Goal: Information Seeking & Learning: Learn about a topic

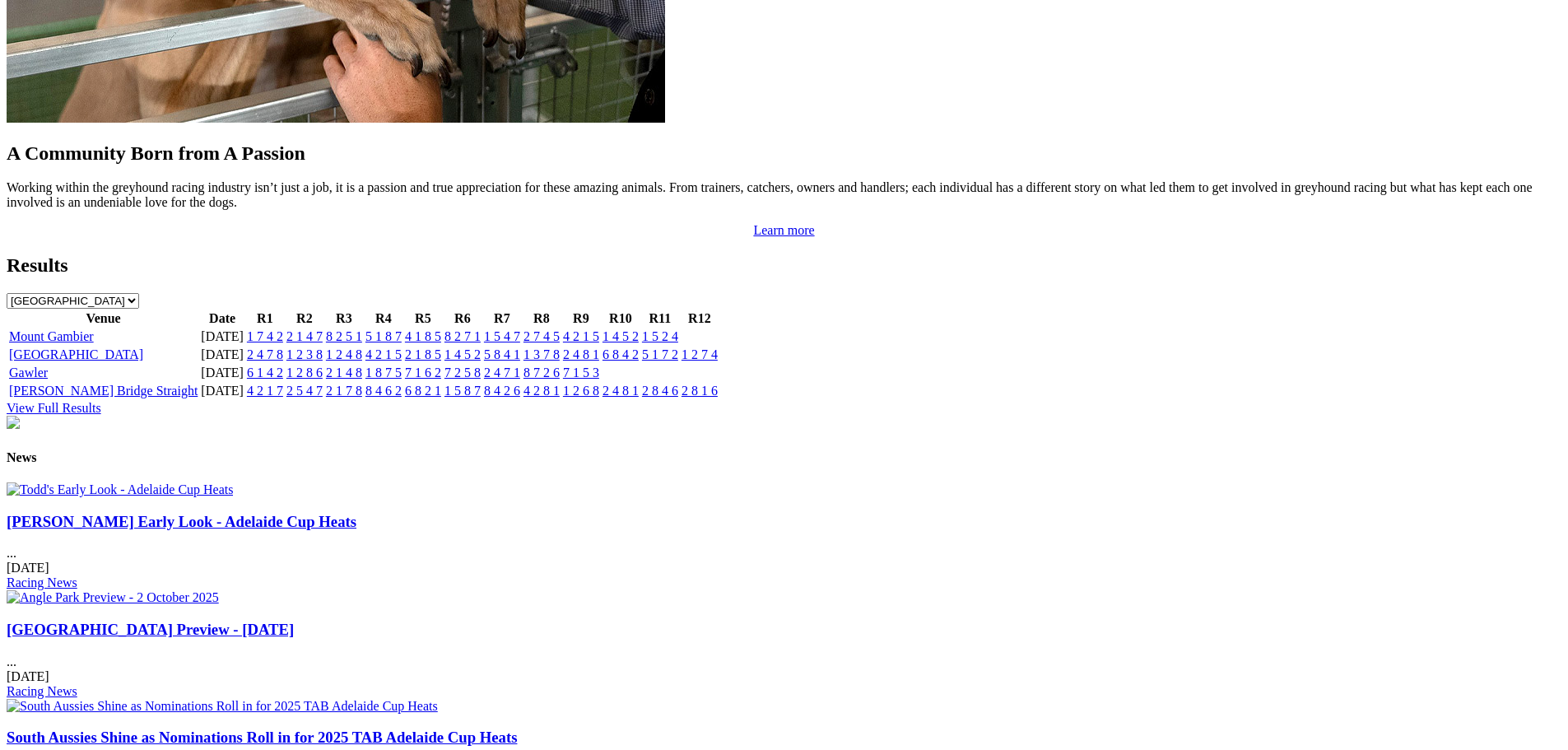
scroll to position [1597, 0]
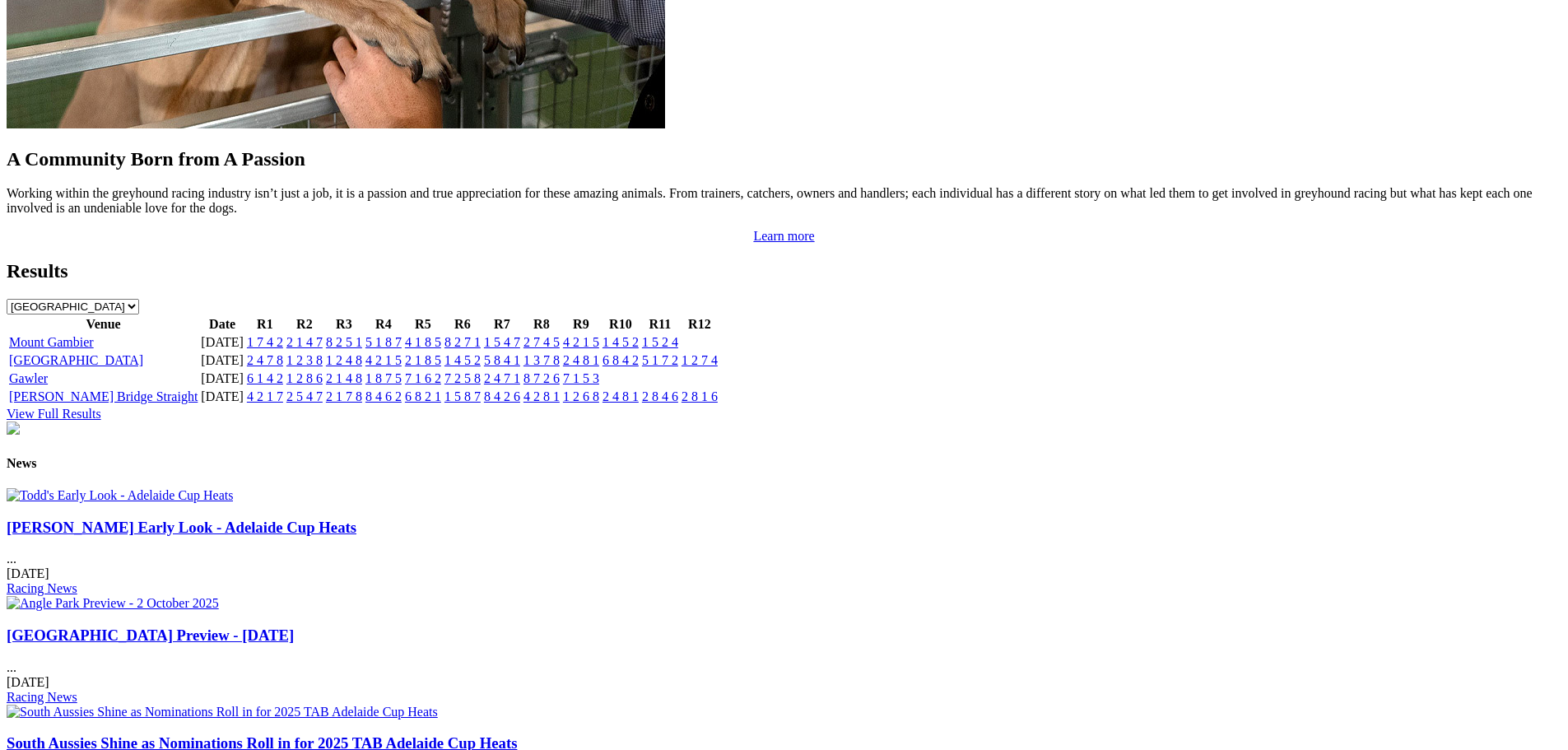
click at [670, 627] on h3 "Angle Park Preview - 2 October 2025" at bounding box center [783, 636] width 1554 height 18
click at [219, 596] on img at bounding box center [112, 603] width 213 height 14
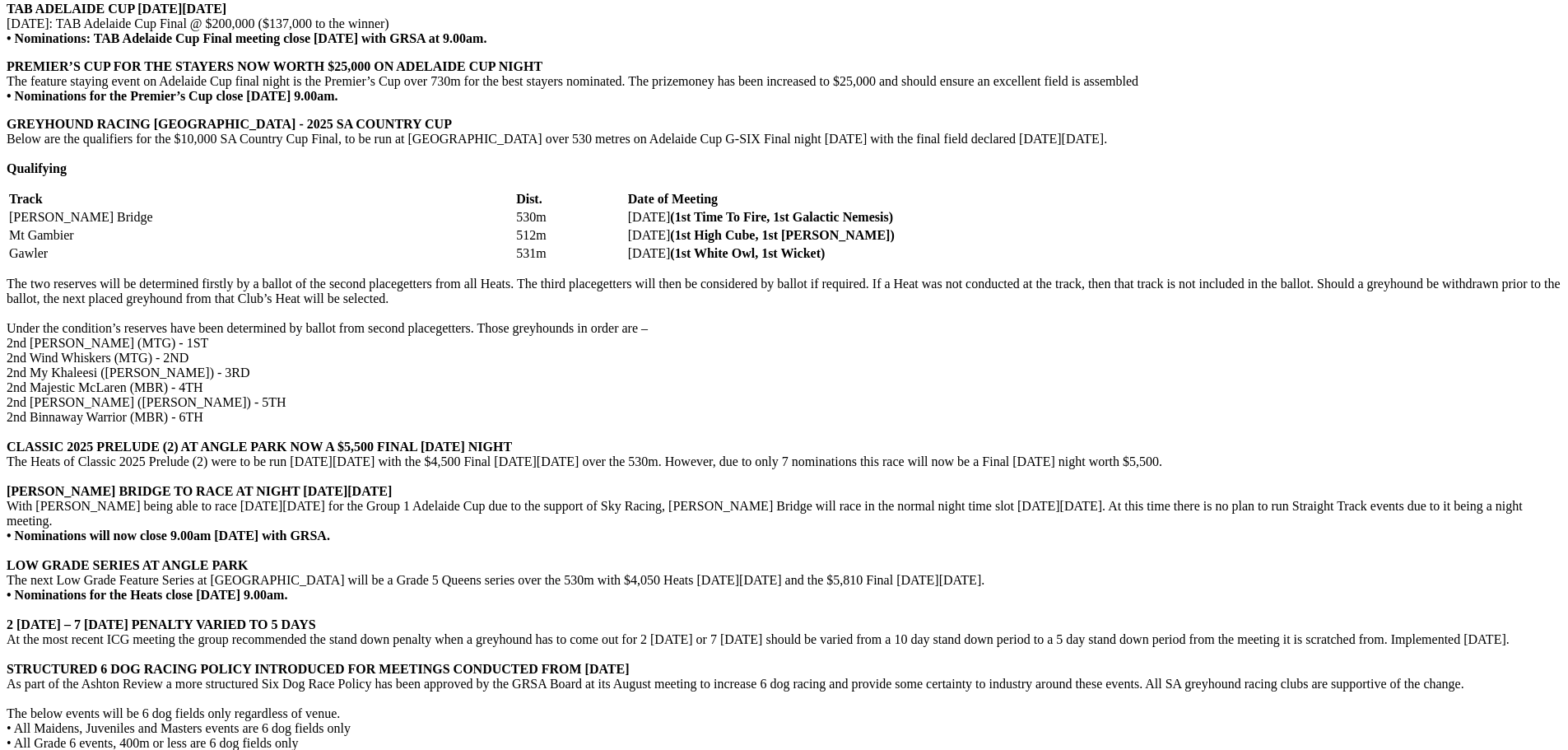
scroll to position [3377, 0]
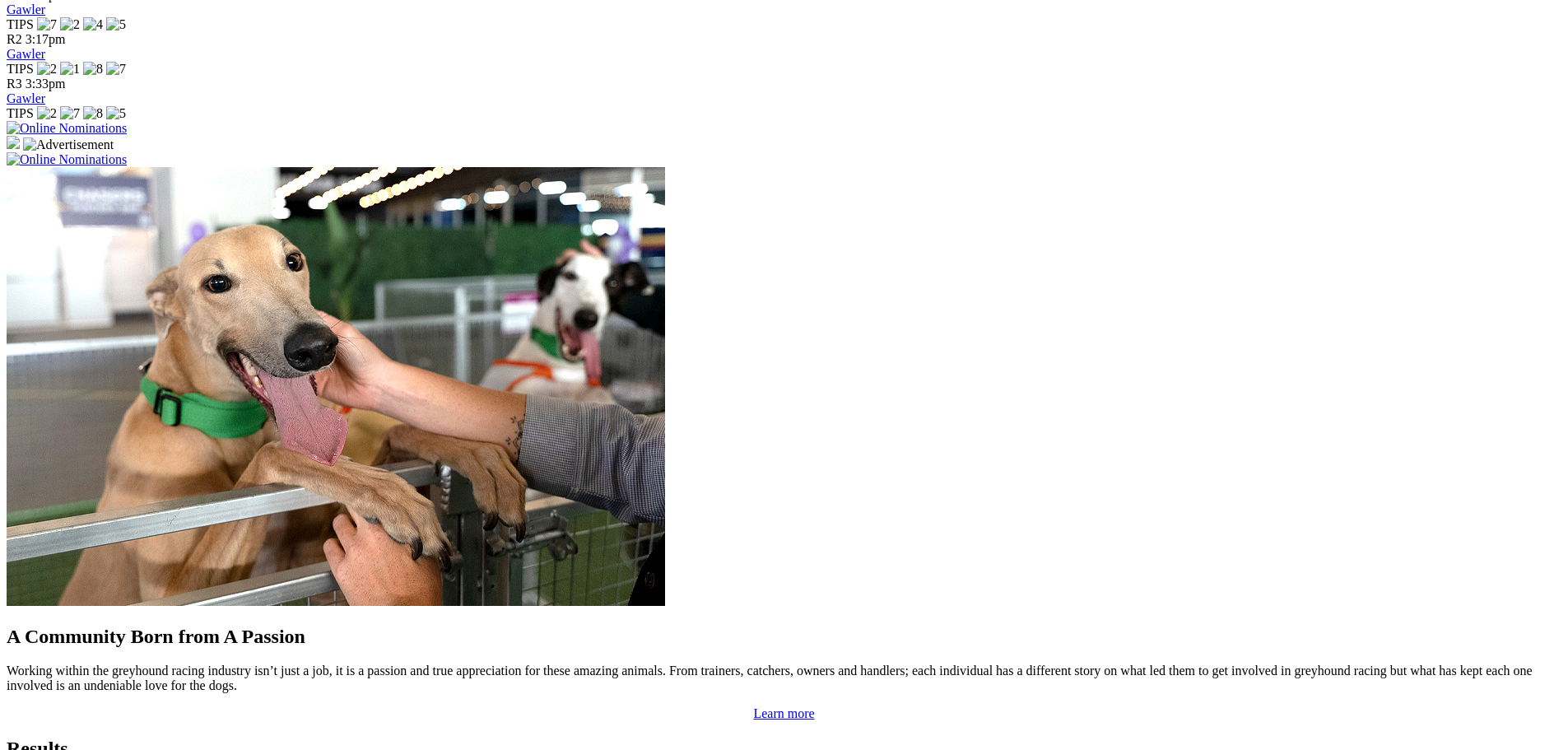
scroll to position [775, 0]
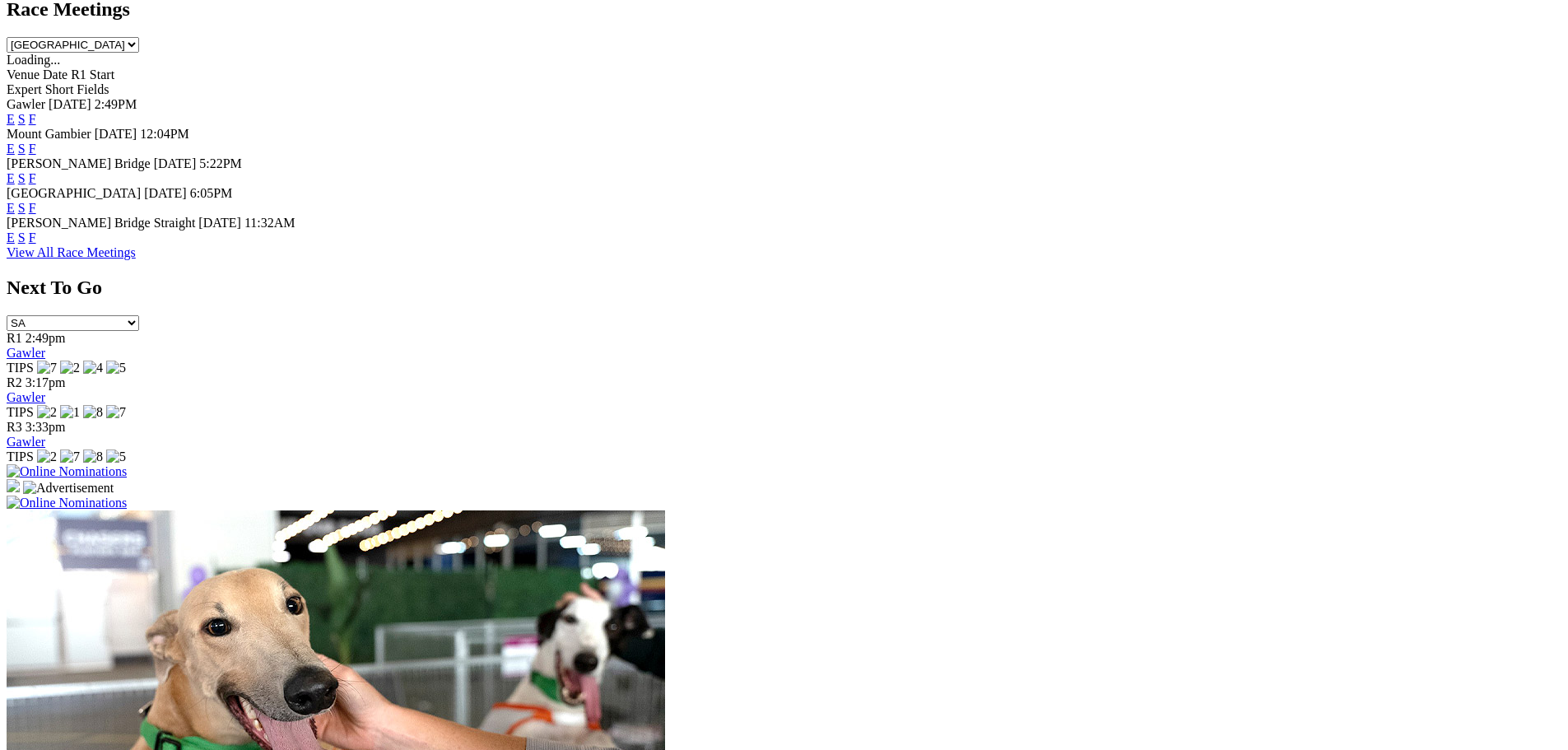
click at [36, 201] on link "F" at bounding box center [33, 207] width 7 height 14
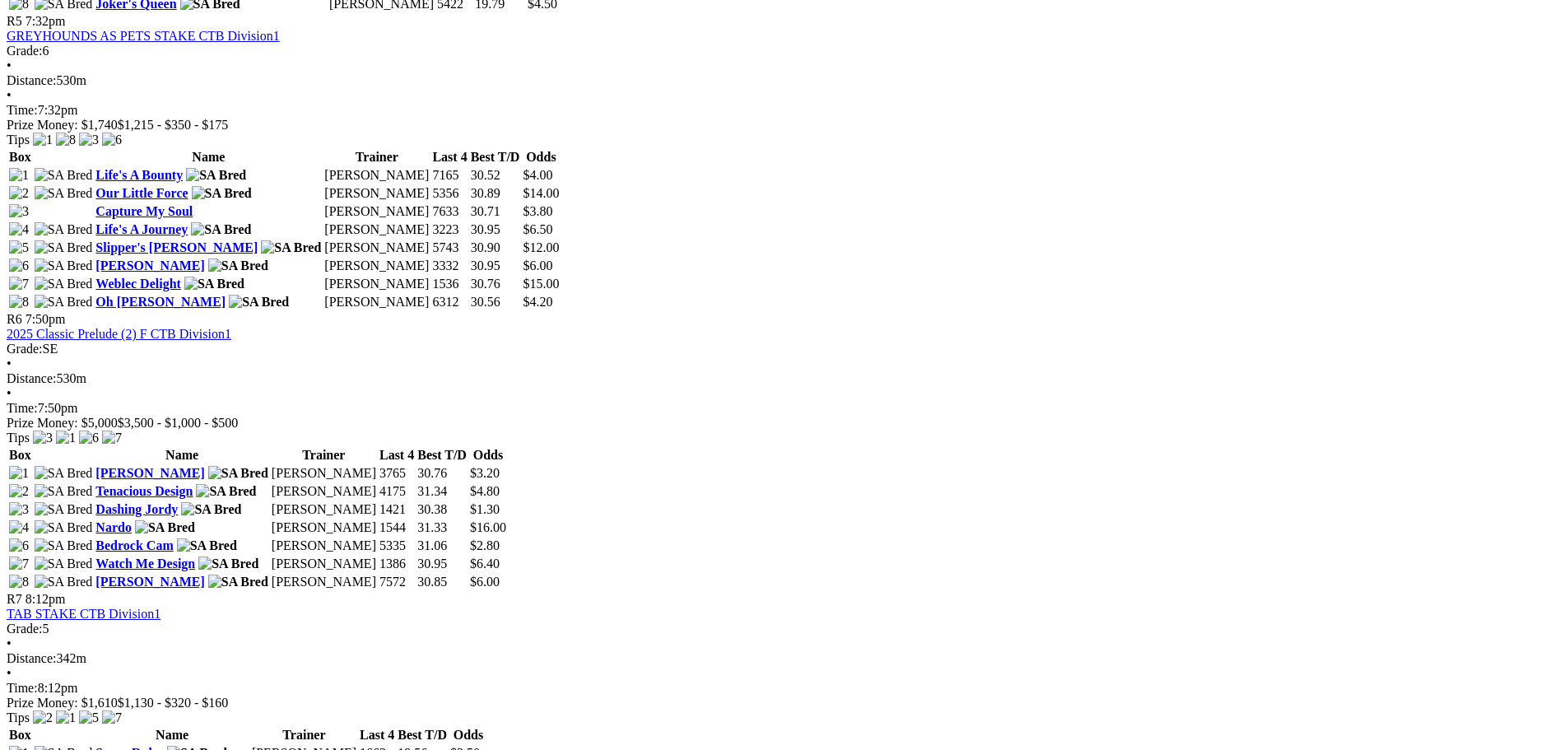
scroll to position [1976, 0]
